Goal: Contribute content

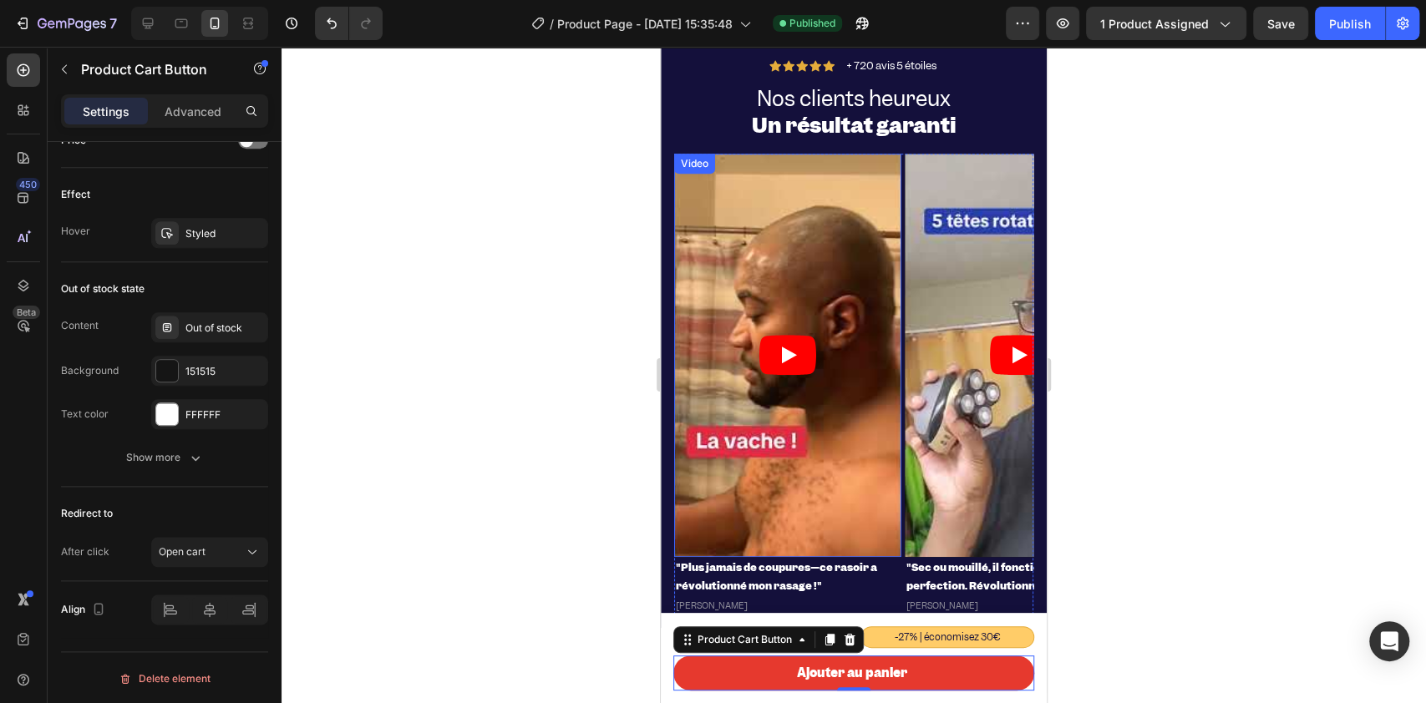
scroll to position [4788, 0]
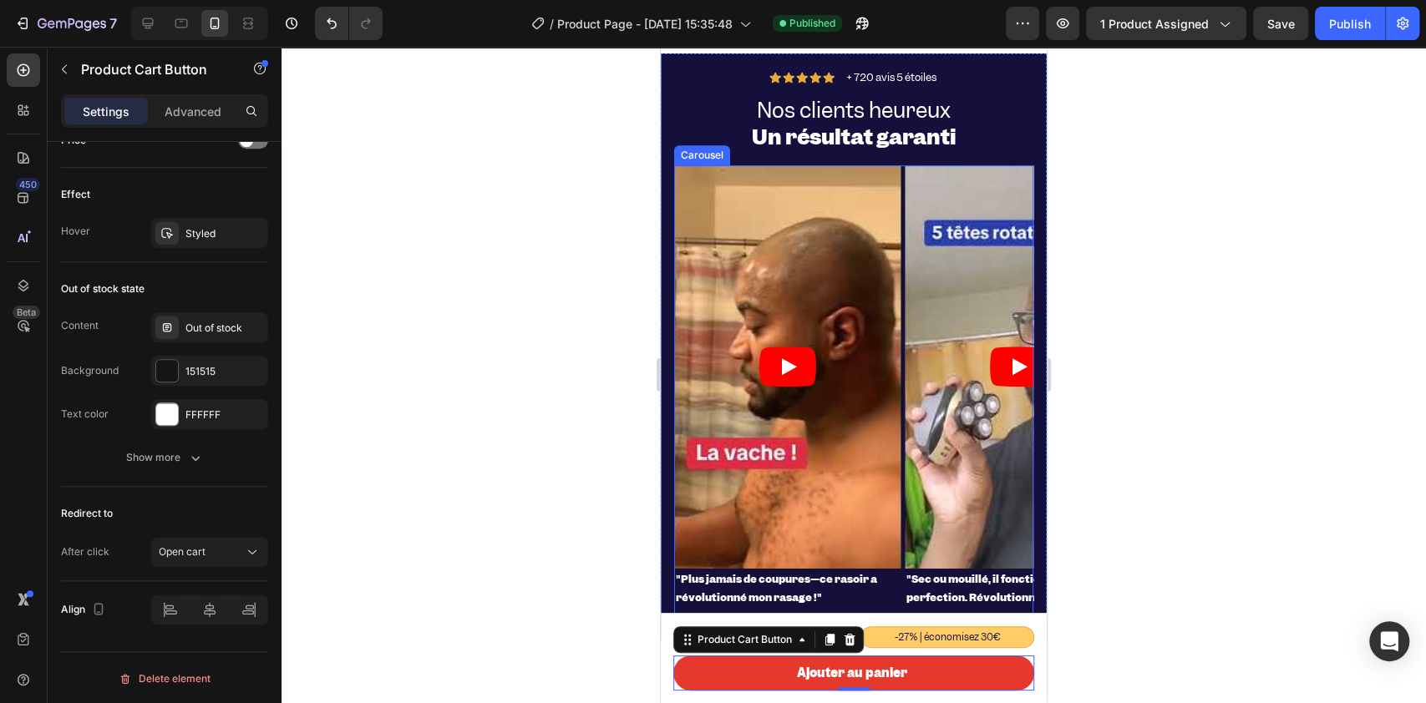
click at [903, 166] on div "Video "Plus jamais de coupures—ce rasoir a révolutionné mon rasage !" Heading […" at bounding box center [853, 395] width 359 height 461
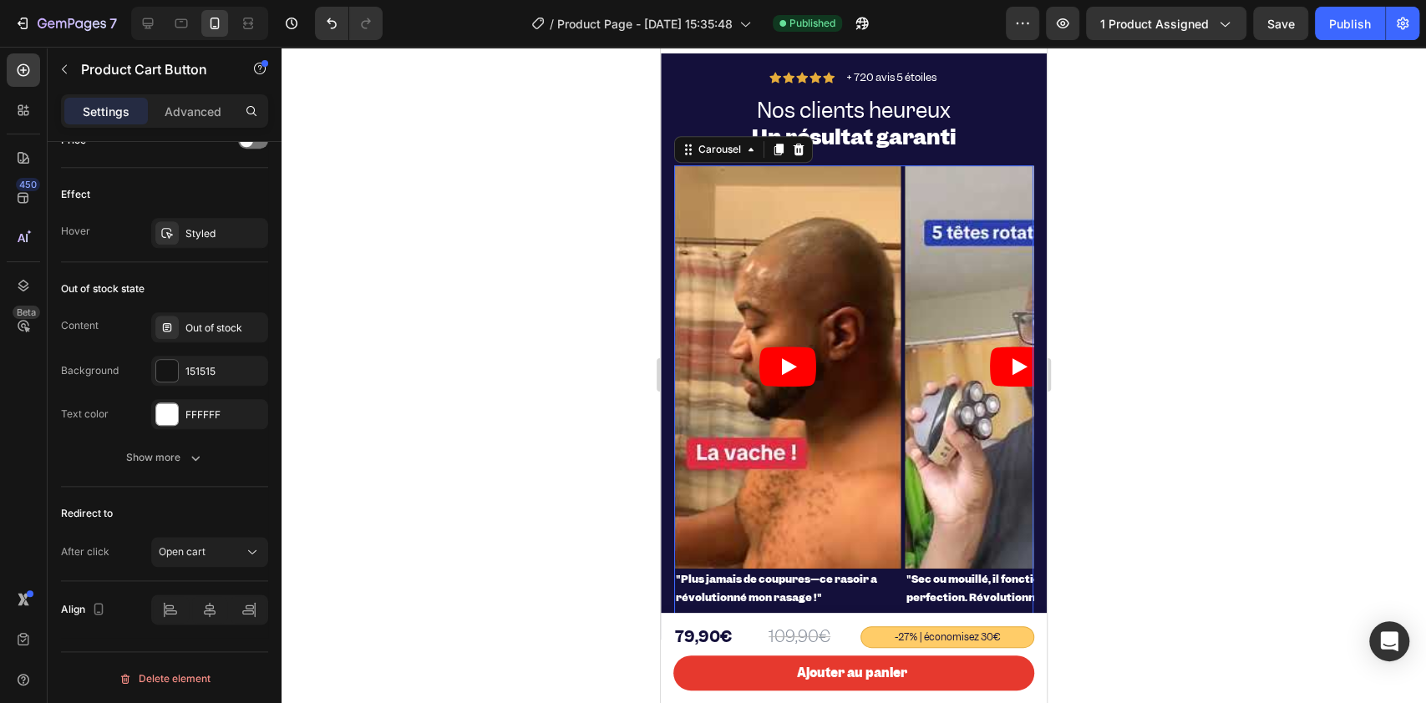
scroll to position [0, 0]
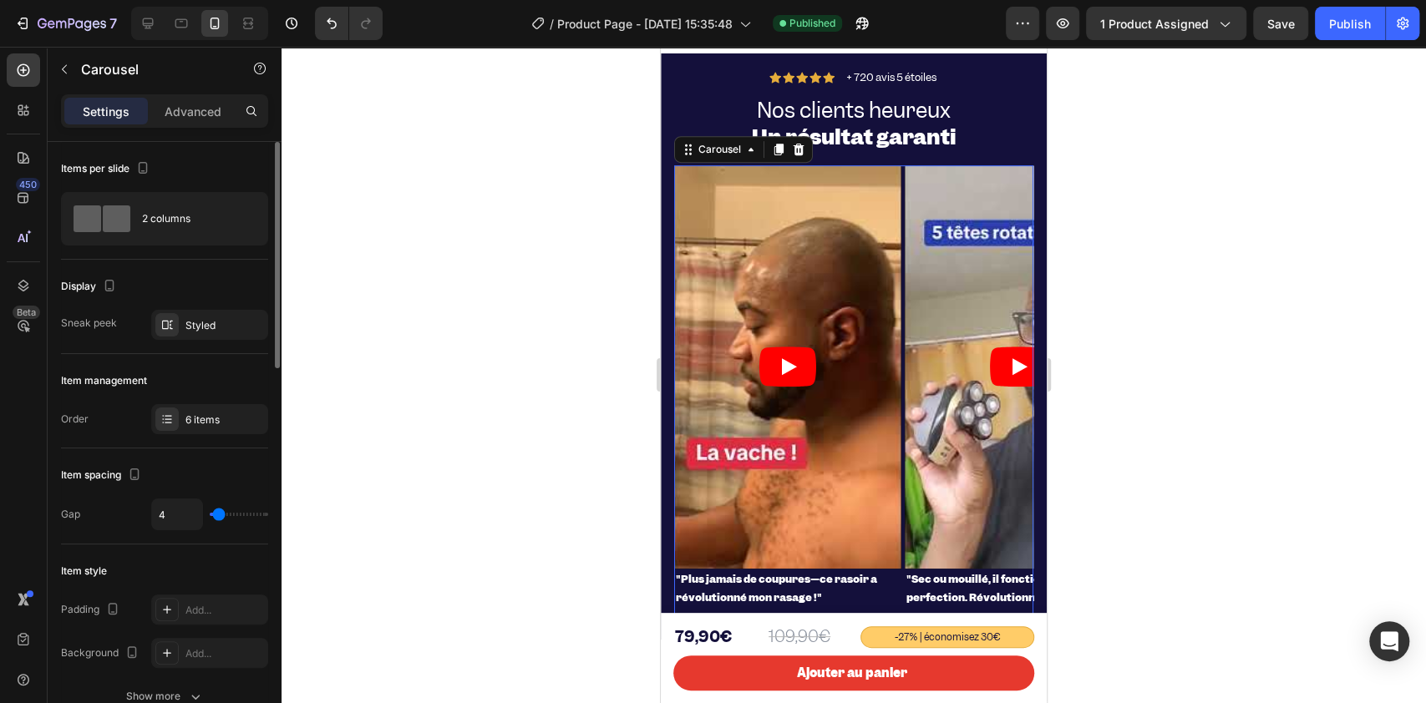
click at [235, 415] on div "6 items" at bounding box center [224, 420] width 78 height 15
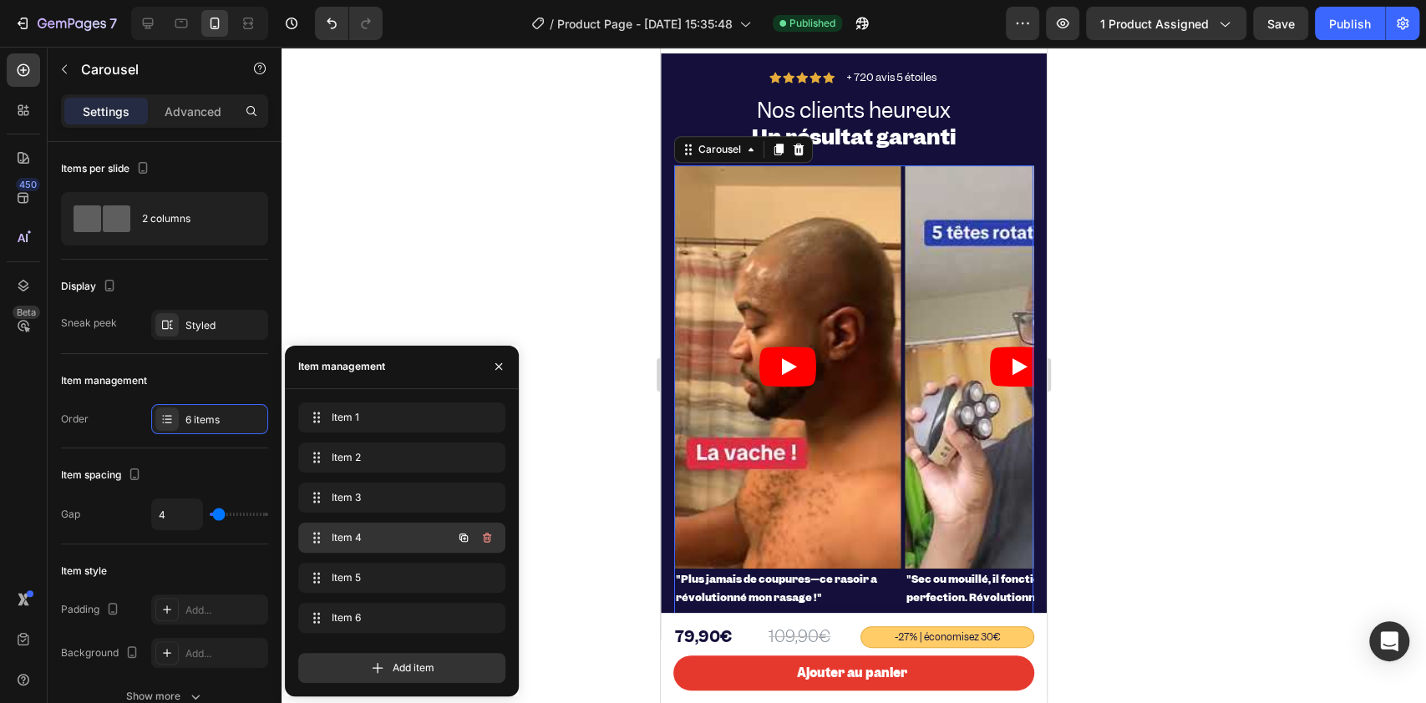
click at [352, 547] on div "Item 4 Item 4" at bounding box center [378, 537] width 147 height 23
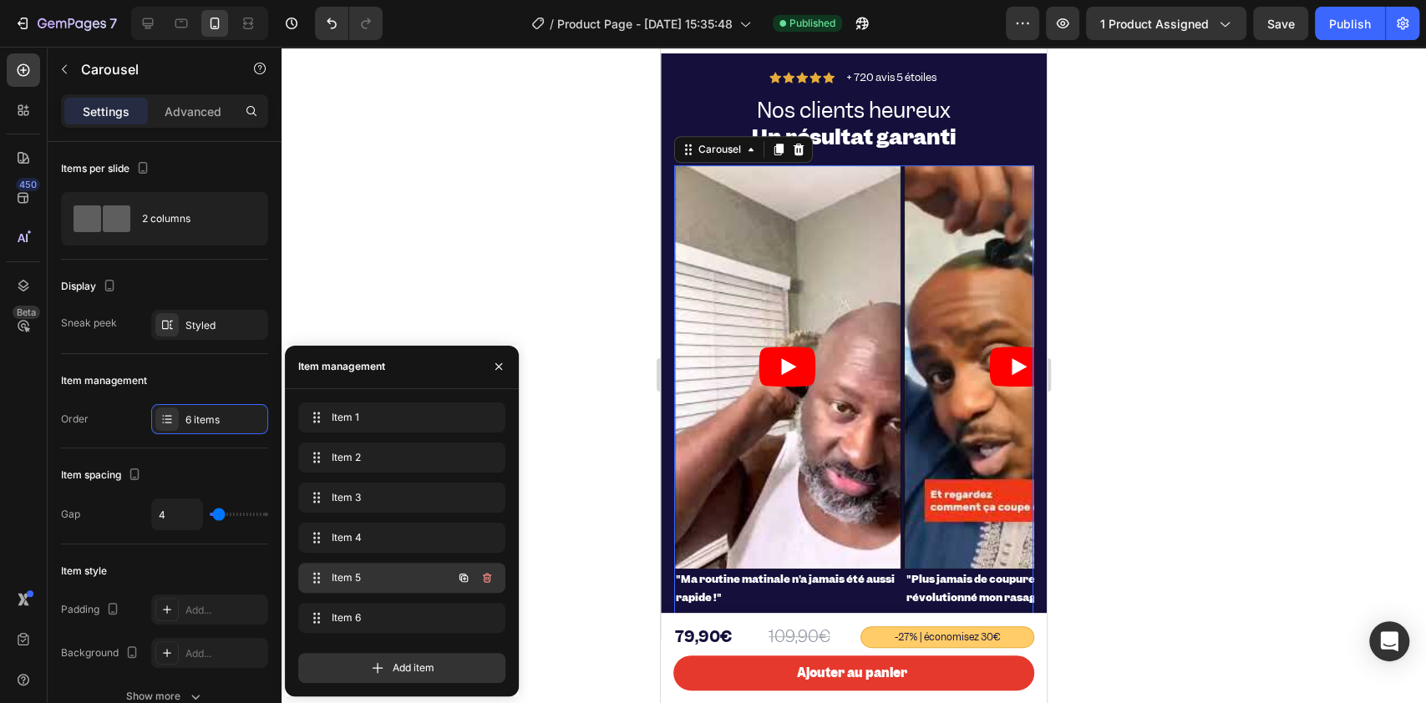
click at [353, 568] on div "Item 5 Item 5" at bounding box center [378, 577] width 147 height 23
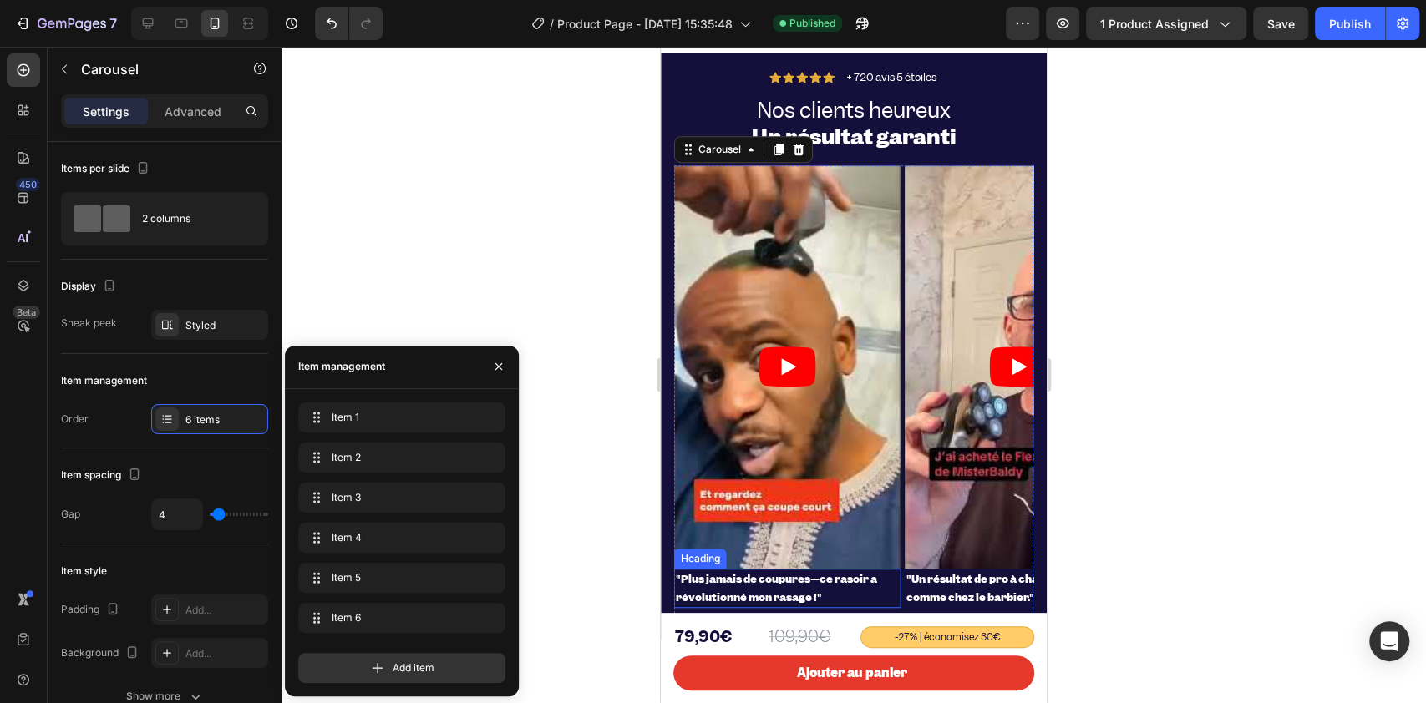
click at [742, 585] on strong ""Plus jamais de coupures—ce rasoir a révolutionné mon rasage !"" at bounding box center [776, 588] width 201 height 33
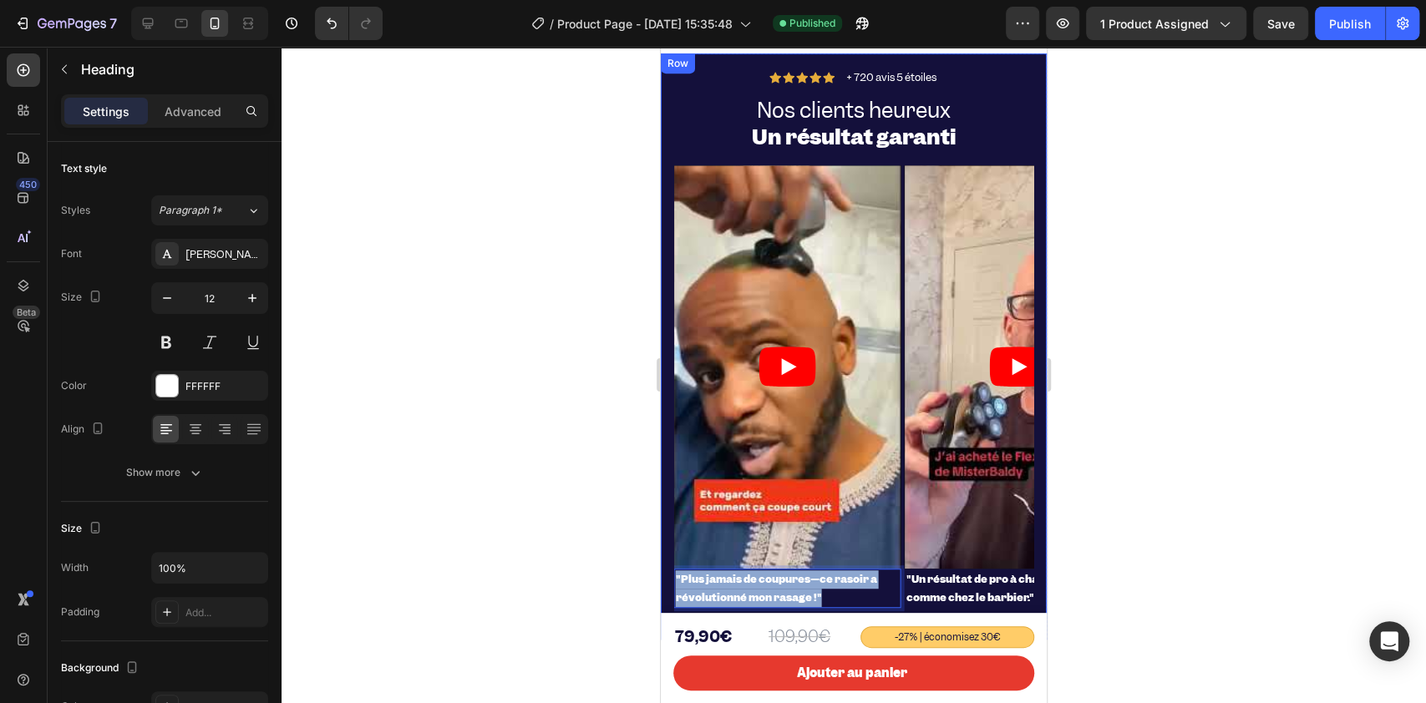
drag, startPoint x: 824, startPoint y: 598, endPoint x: 665, endPoint y: 585, distance: 160.0
click at [665, 585] on div "Icon Icon Icon Icon Icon Icon List + 720 avis 5 étoiles Text Block Row Nos clie…" at bounding box center [854, 346] width 386 height 586
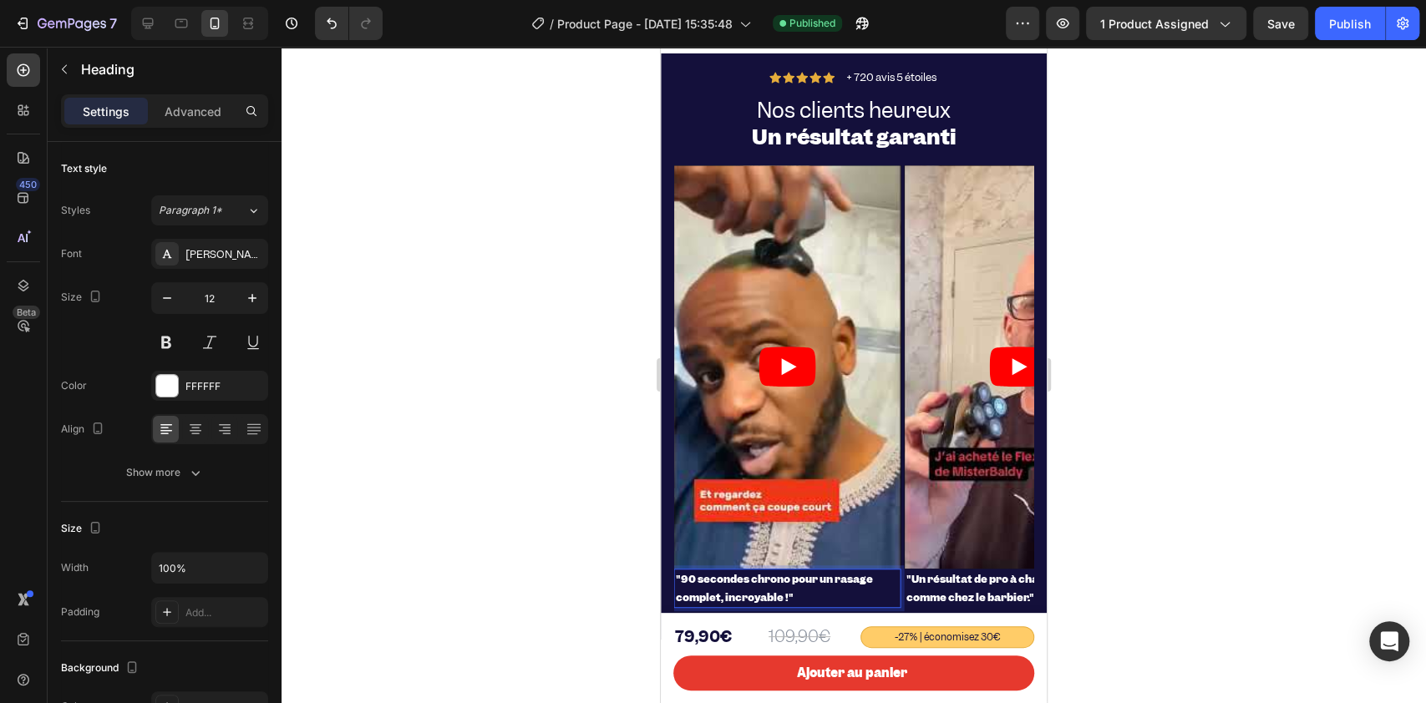
click at [1265, 179] on div at bounding box center [853, 375] width 1144 height 656
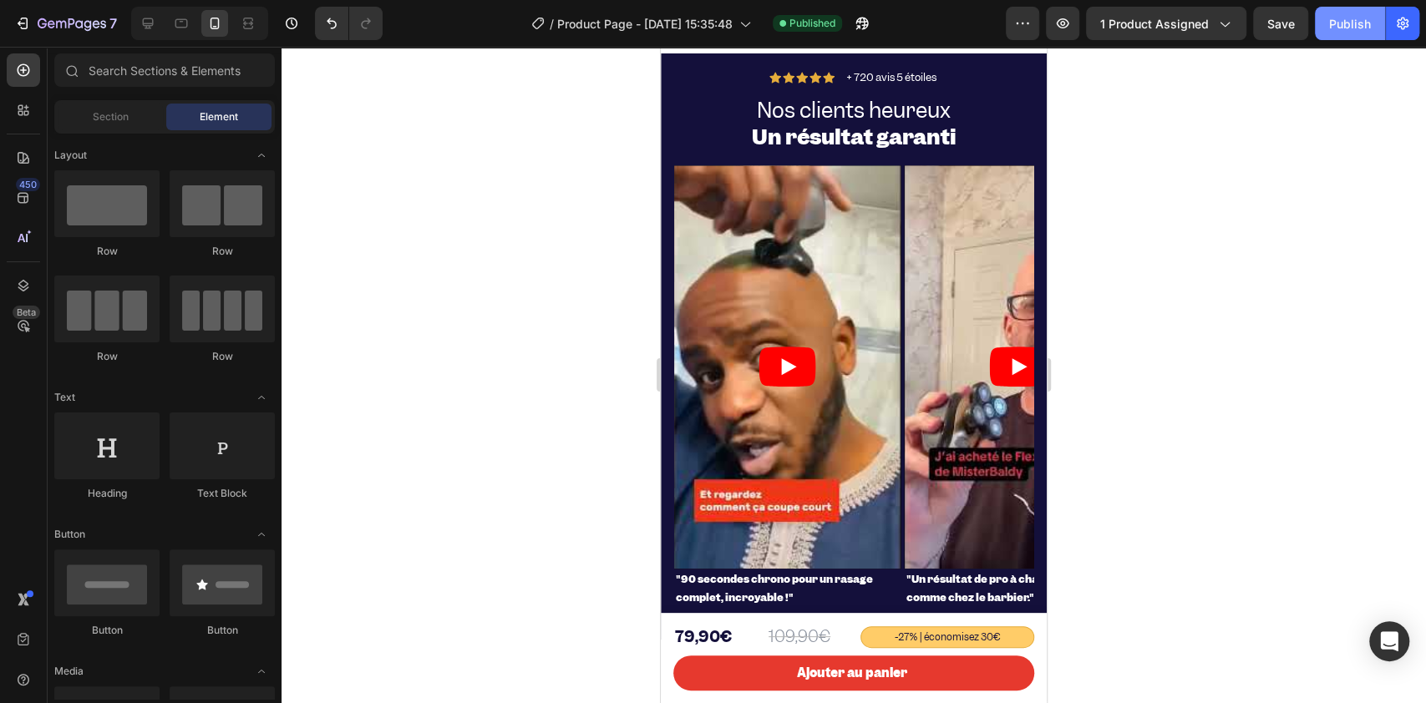
click at [1350, 23] on div "Publish" at bounding box center [1350, 24] width 42 height 18
